Goal: Navigation & Orientation: Go to known website

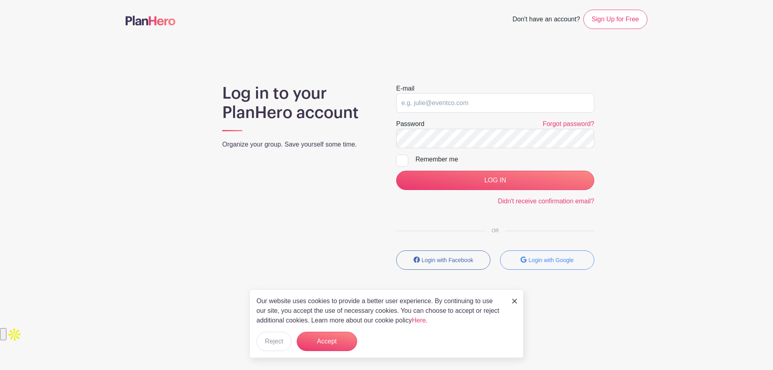
click at [514, 303] on img at bounding box center [514, 301] width 5 height 5
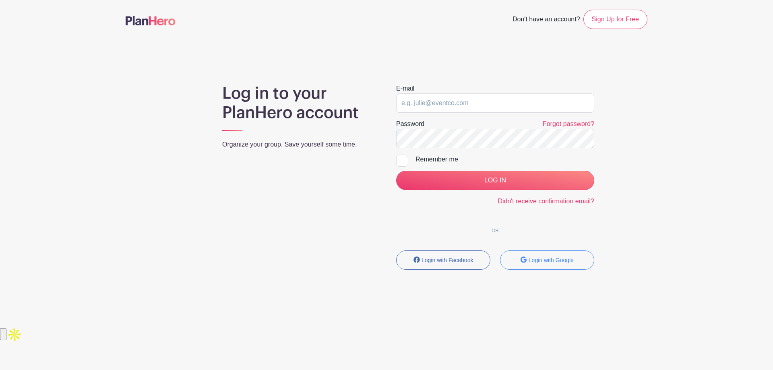
click at [163, 15] on link at bounding box center [151, 21] width 50 height 14
click at [146, 25] on img at bounding box center [151, 21] width 50 height 10
